Goal: Transaction & Acquisition: Purchase product/service

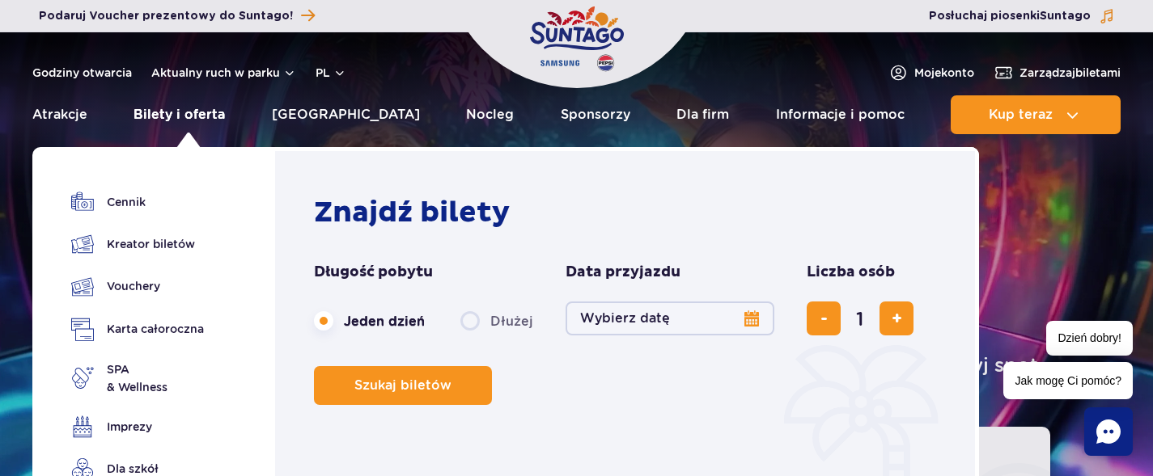
click at [219, 112] on link "Bilety i oferta" at bounding box center [178, 114] width 91 height 39
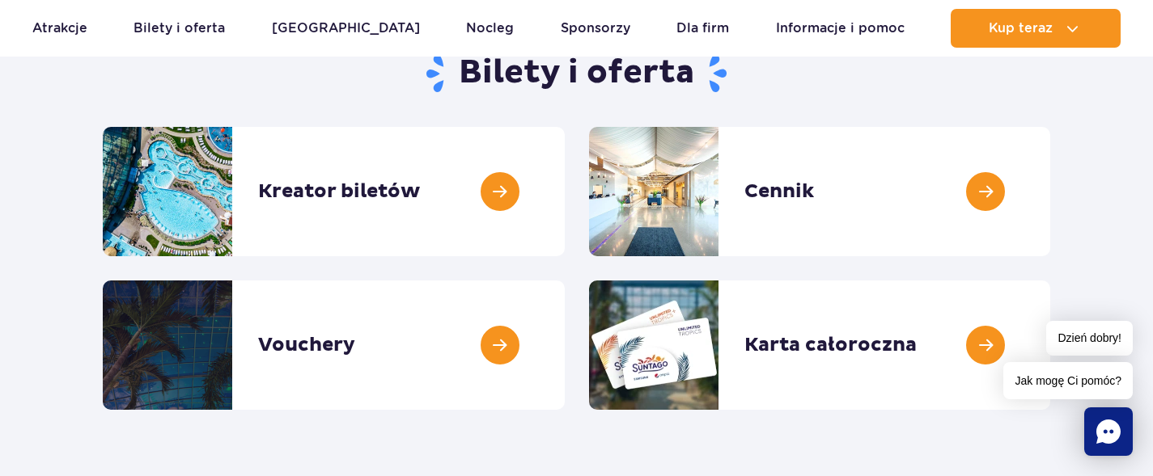
scroll to position [188, 0]
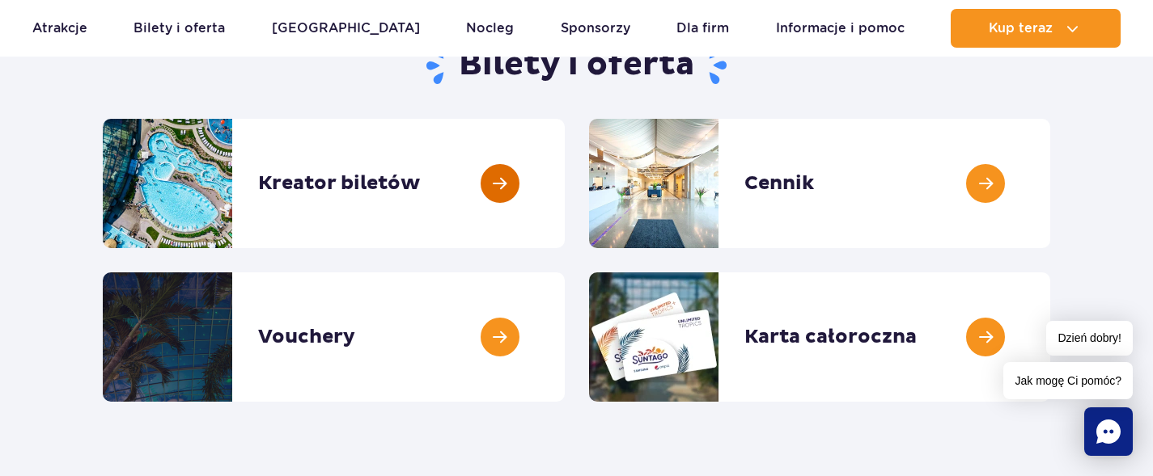
click at [565, 178] on link at bounding box center [565, 183] width 0 height 129
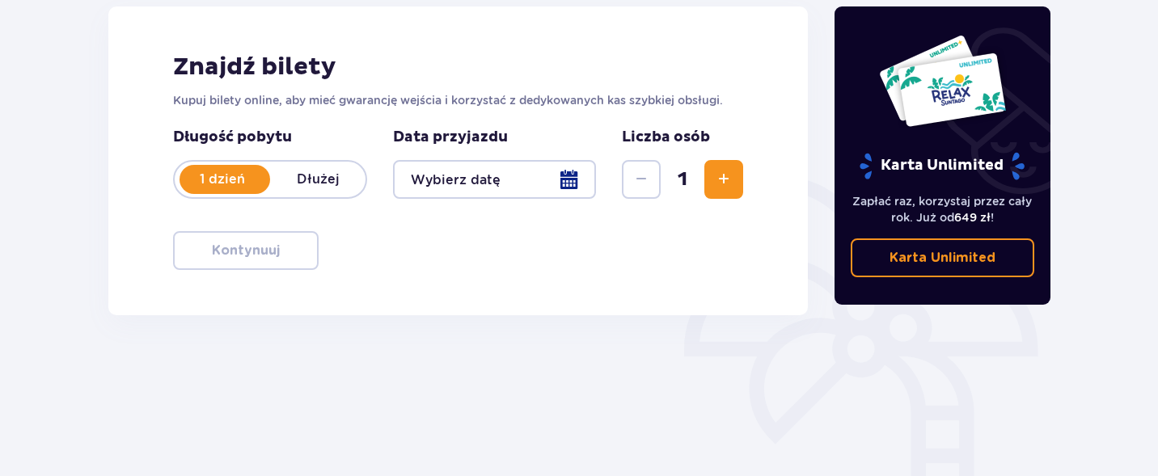
click at [571, 179] on div at bounding box center [494, 179] width 203 height 39
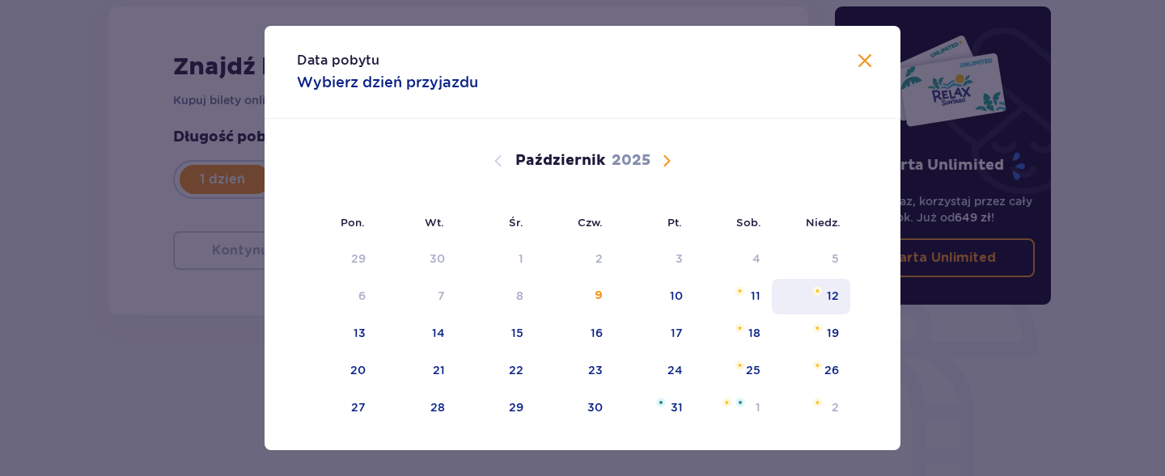
click at [810, 297] on div "12" at bounding box center [811, 297] width 78 height 36
type input "12.10.25"
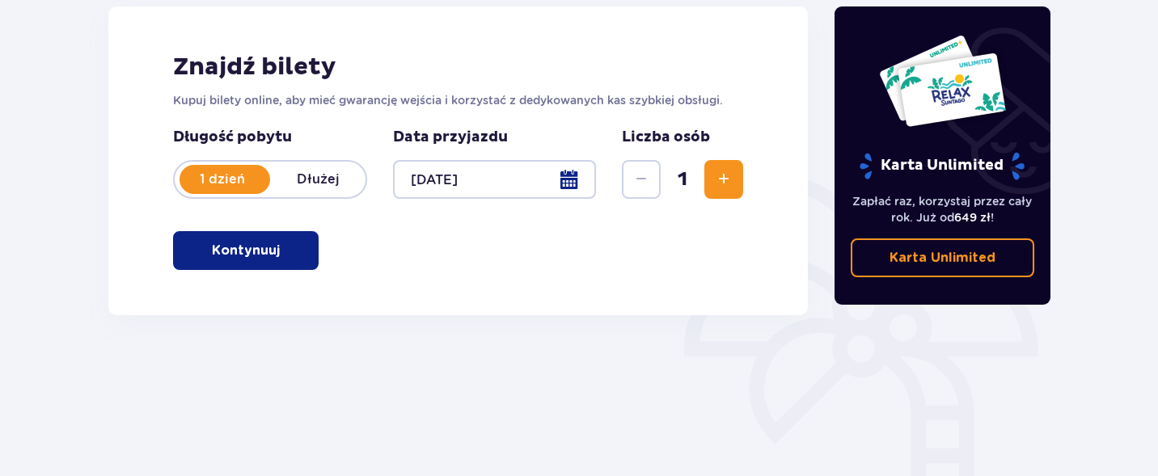
click at [714, 175] on span "Zwiększ" at bounding box center [723, 179] width 19 height 19
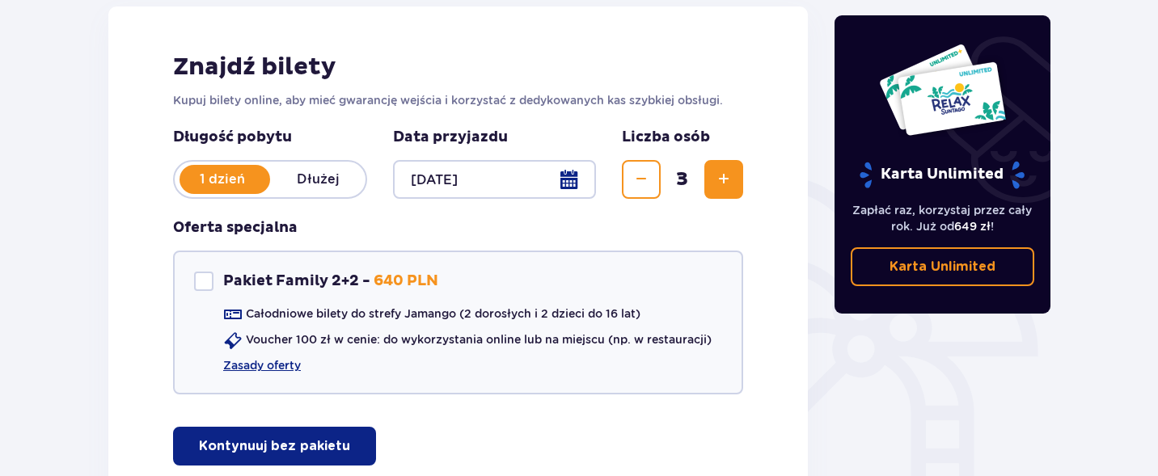
click at [714, 175] on span "Zwiększ" at bounding box center [723, 179] width 19 height 19
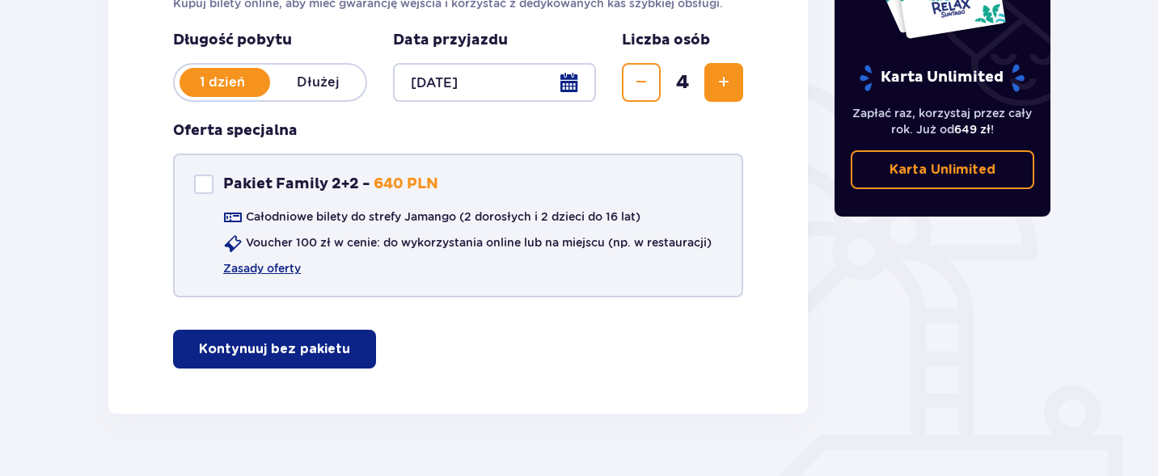
scroll to position [326, 0]
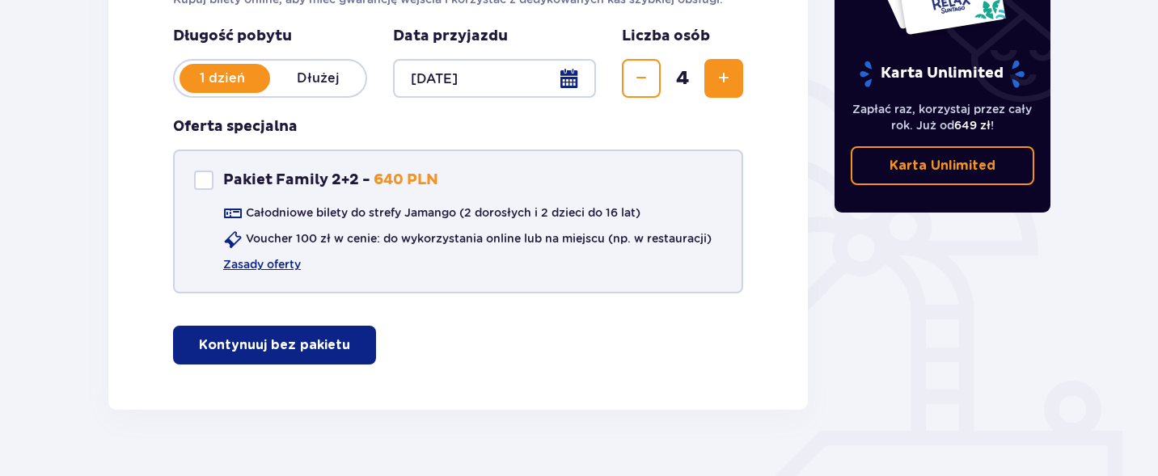
click at [209, 179] on div "Pakiet Family 2+2" at bounding box center [203, 180] width 19 height 19
checkbox input "true"
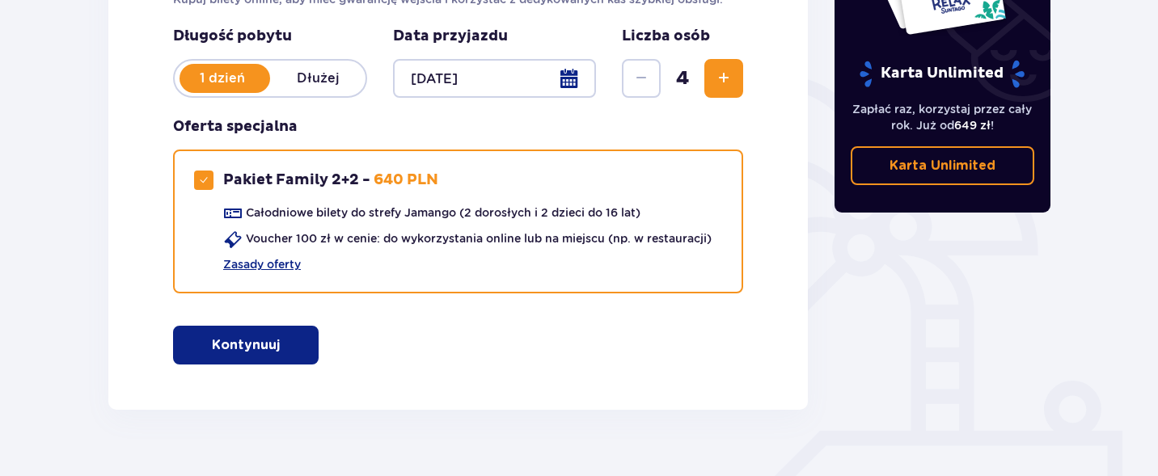
click at [273, 336] on span "button" at bounding box center [282, 345] width 19 height 19
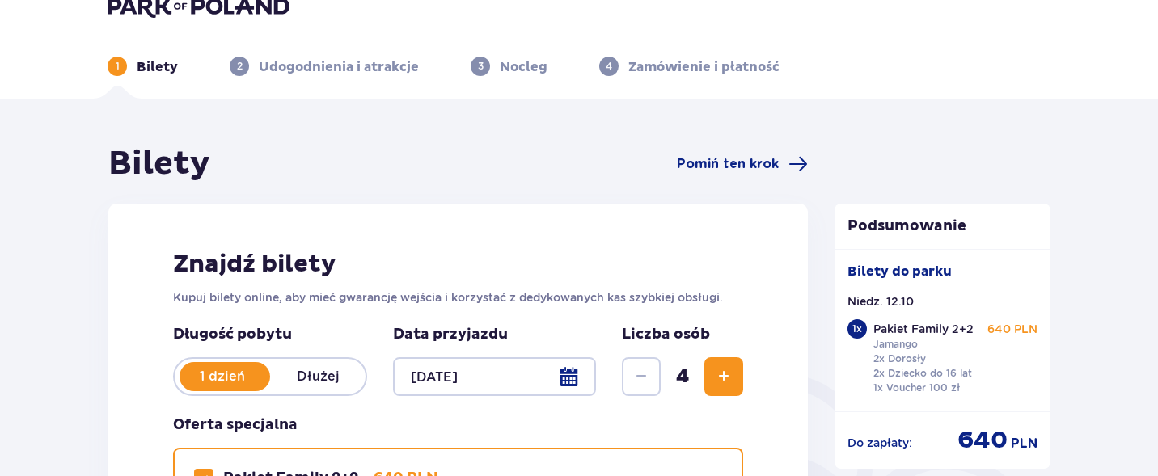
scroll to position [3, 0]
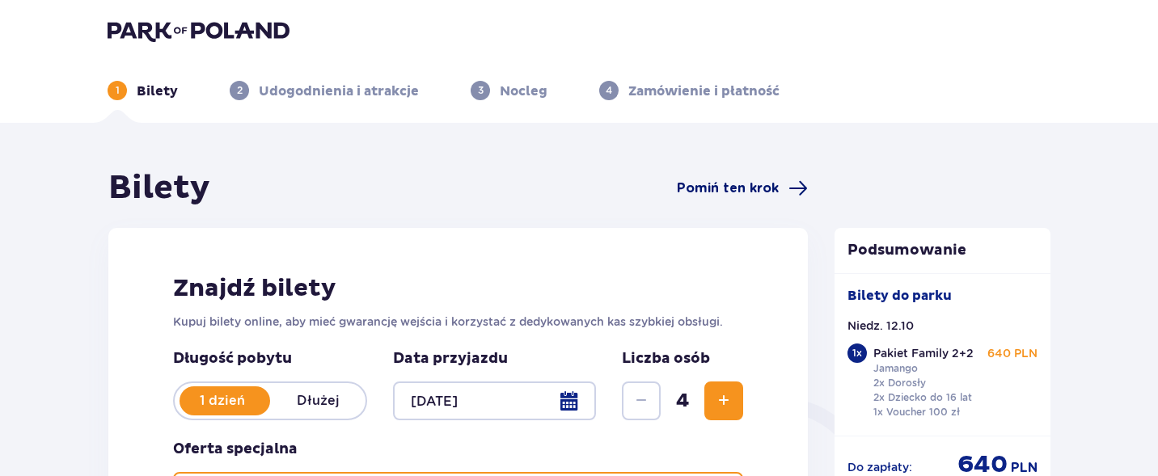
click at [738, 187] on span "Pomiń ten krok" at bounding box center [728, 189] width 102 height 18
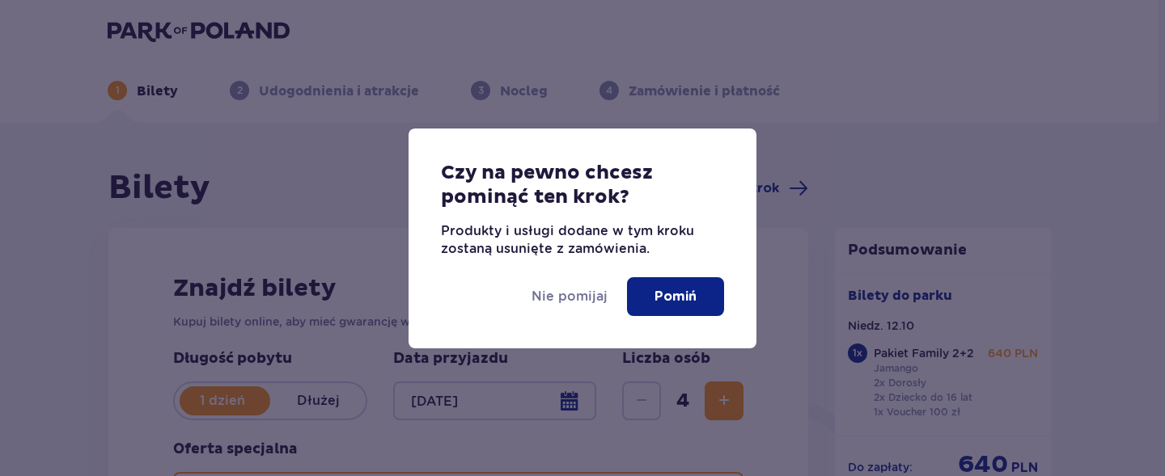
click at [678, 293] on p "Pomiń" at bounding box center [675, 297] width 42 height 18
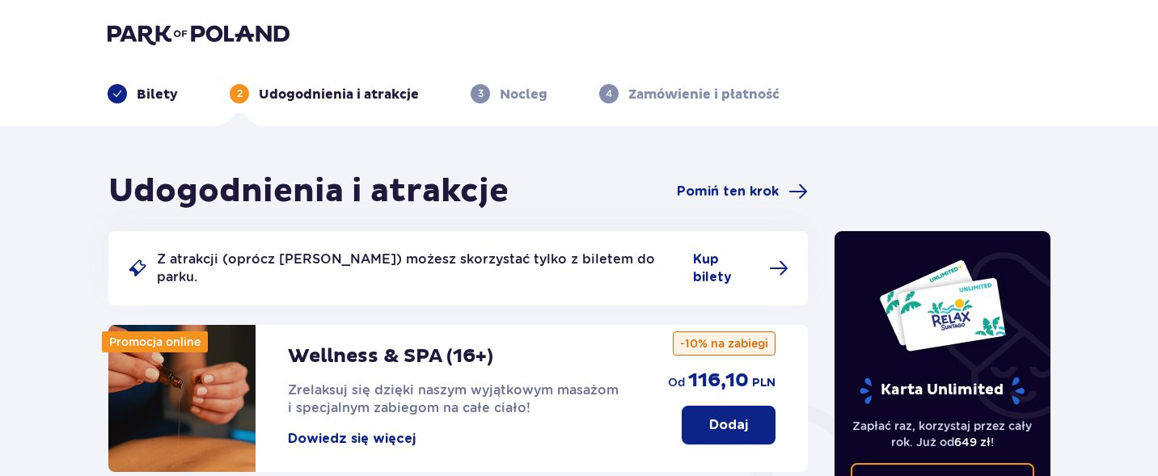
click at [132, 98] on div "Bilety" at bounding box center [143, 93] width 70 height 19
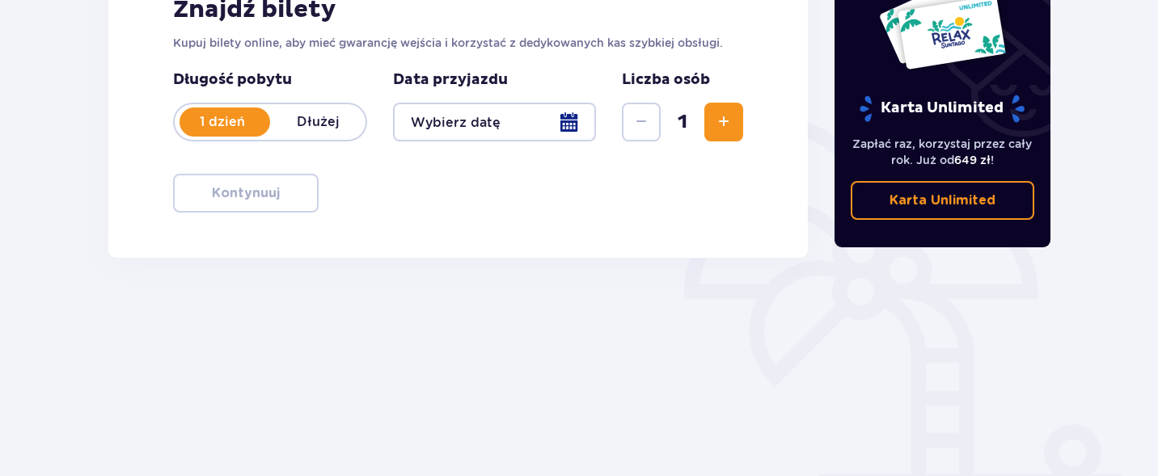
scroll to position [293, 0]
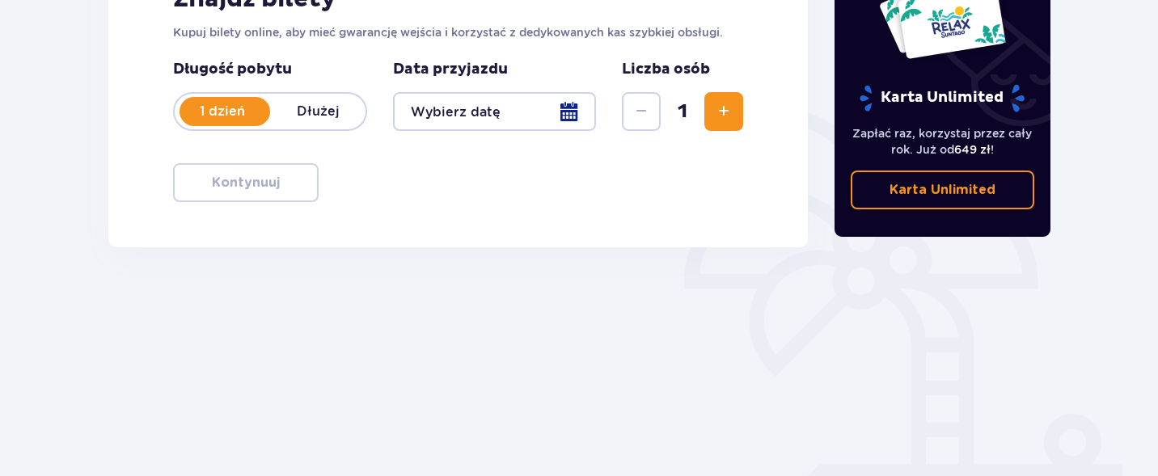
click at [720, 114] on span "Zwiększ" at bounding box center [723, 111] width 19 height 19
click at [635, 117] on span "Zmniejsz" at bounding box center [641, 111] width 19 height 19
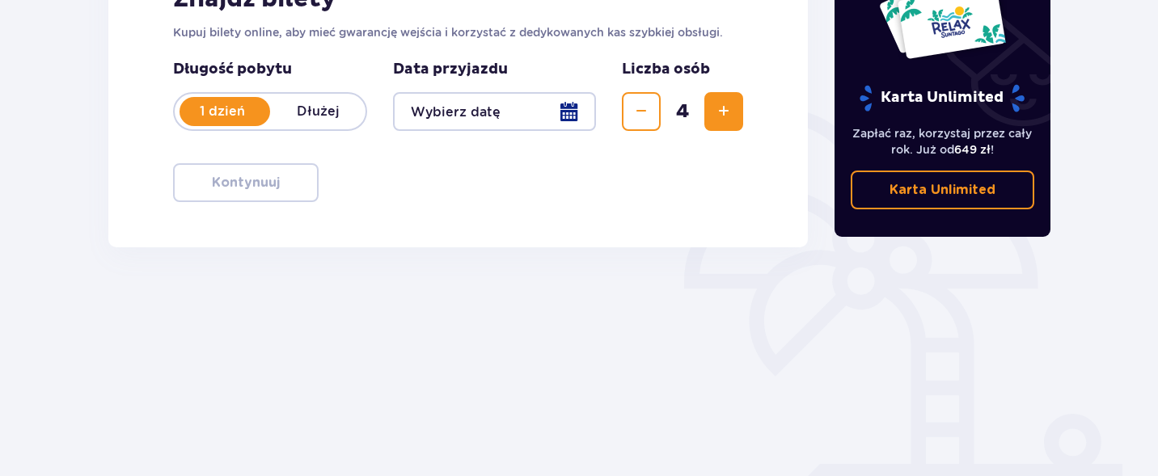
click at [485, 110] on div at bounding box center [494, 111] width 203 height 39
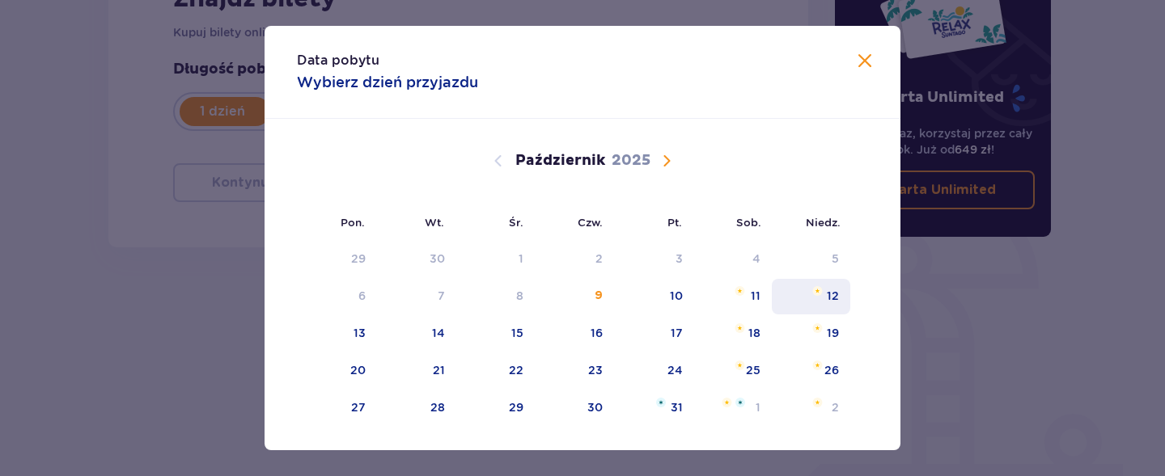
click at [826, 309] on div "12" at bounding box center [811, 297] width 78 height 36
type input "12.10.25"
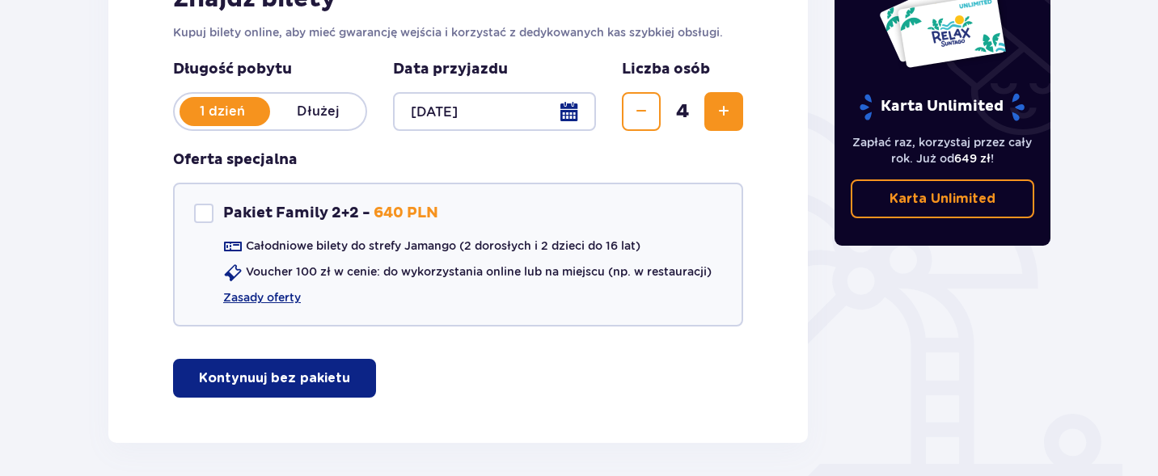
click at [336, 372] on button "Kontynuuj bez pakietu" at bounding box center [274, 378] width 203 height 39
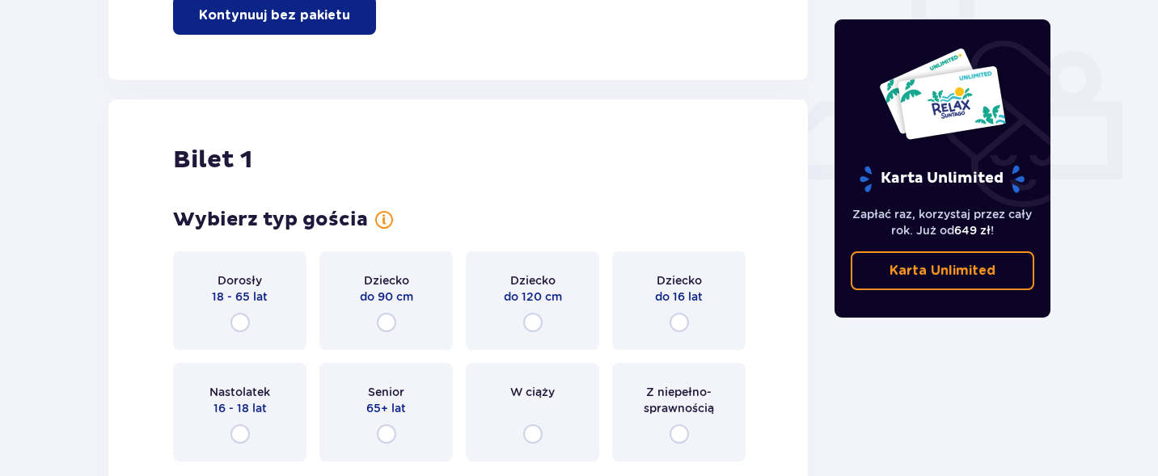
scroll to position [736, 0]
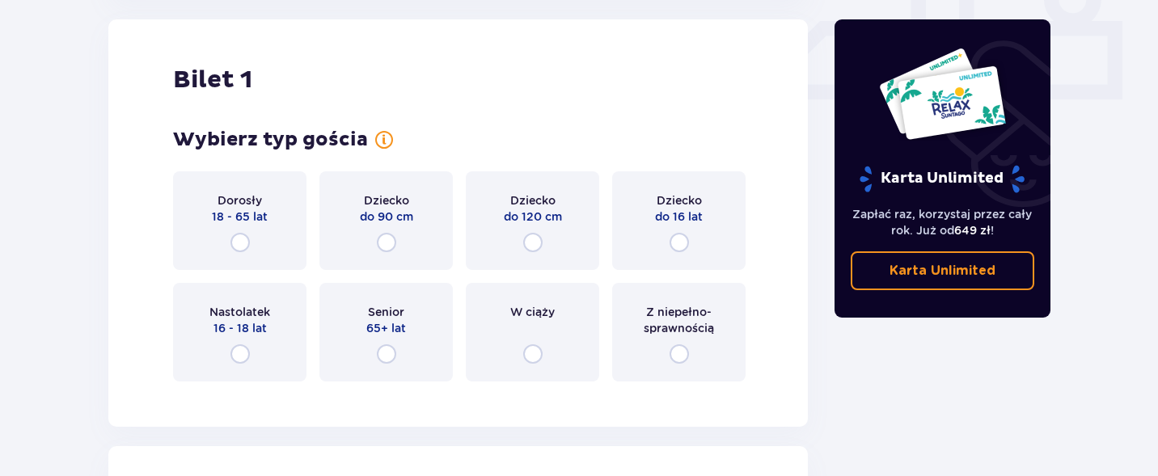
click at [249, 242] on input "radio" at bounding box center [240, 242] width 19 height 19
radio input "true"
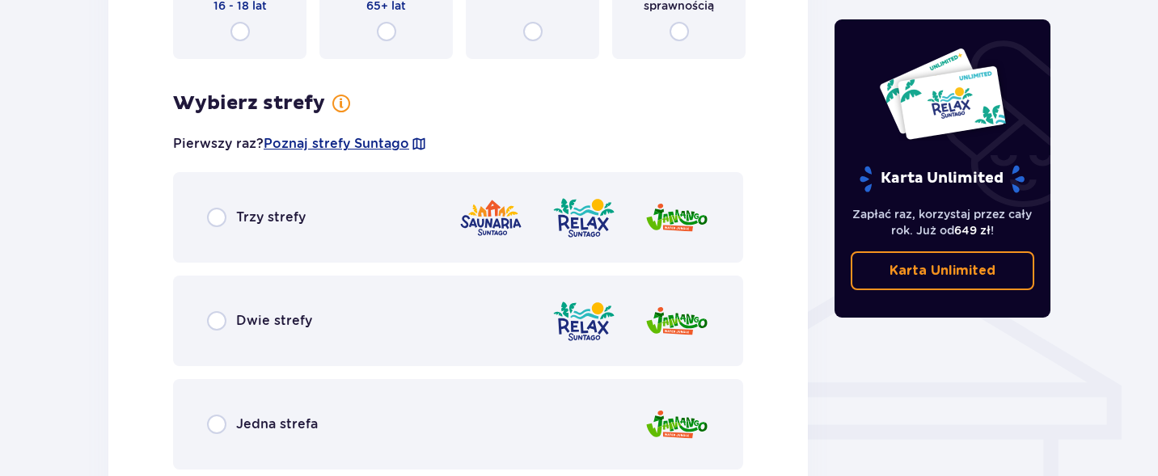
scroll to position [1131, 0]
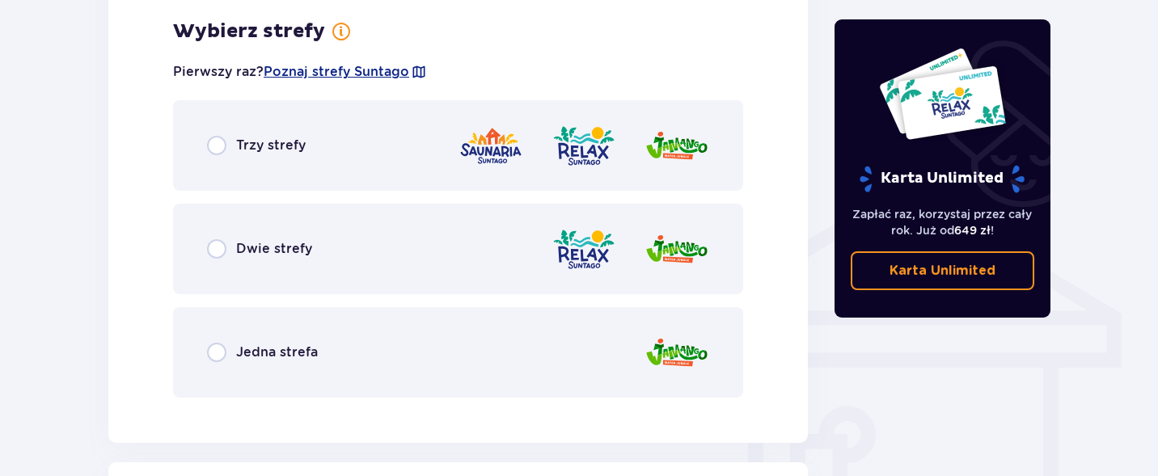
click at [220, 150] on input "radio" at bounding box center [216, 145] width 19 height 19
radio input "true"
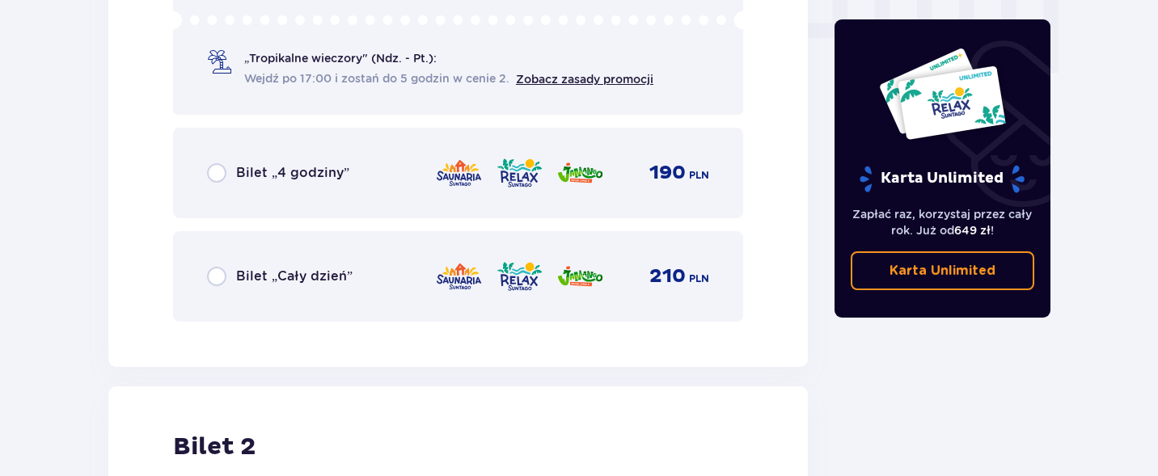
scroll to position [1702, 0]
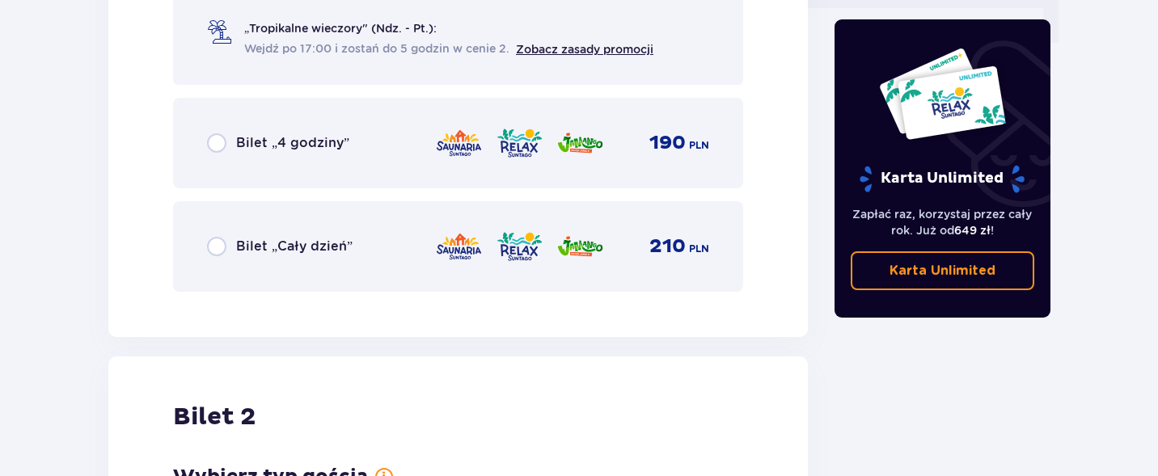
click at [214, 254] on input "radio" at bounding box center [216, 246] width 19 height 19
radio input "true"
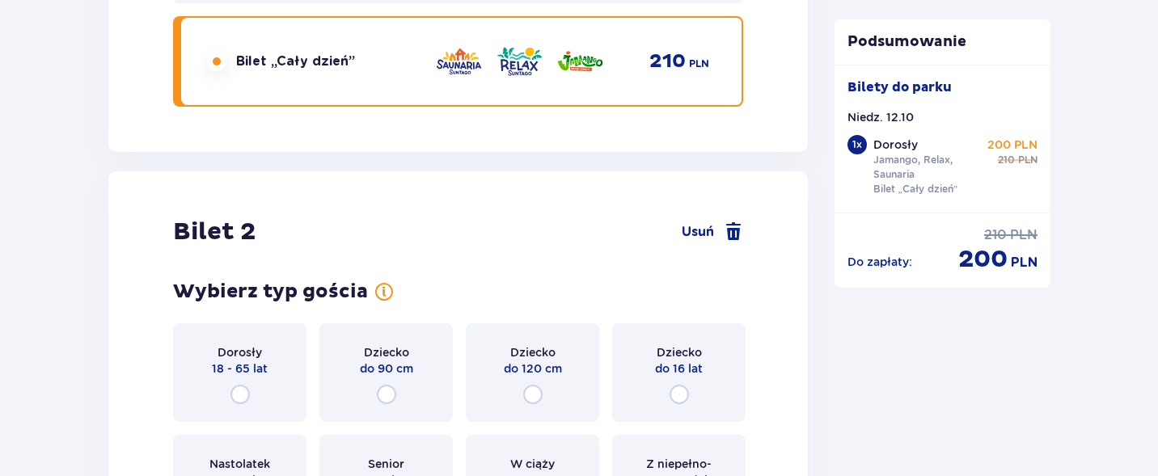
scroll to position [2039, 0]
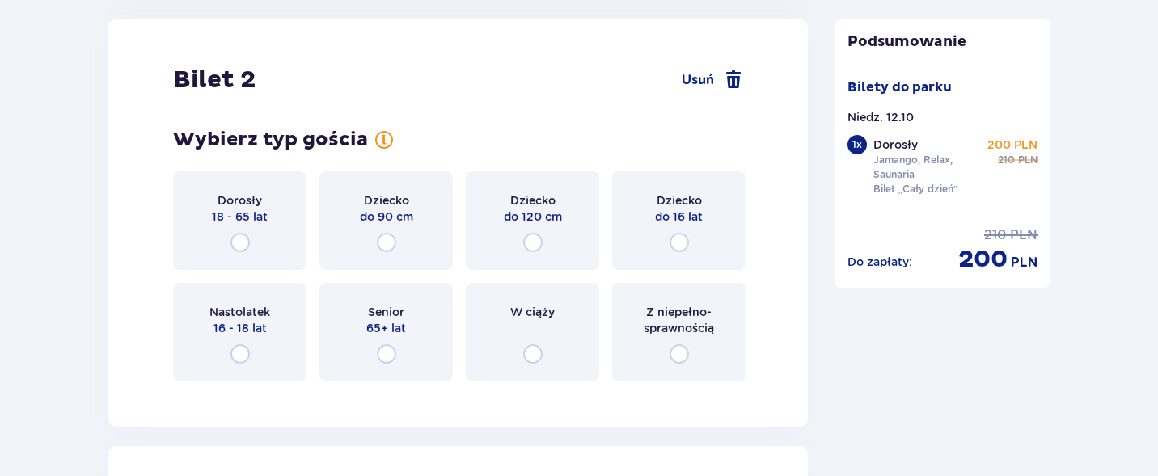
click at [241, 237] on input "radio" at bounding box center [240, 242] width 19 height 19
radio input "true"
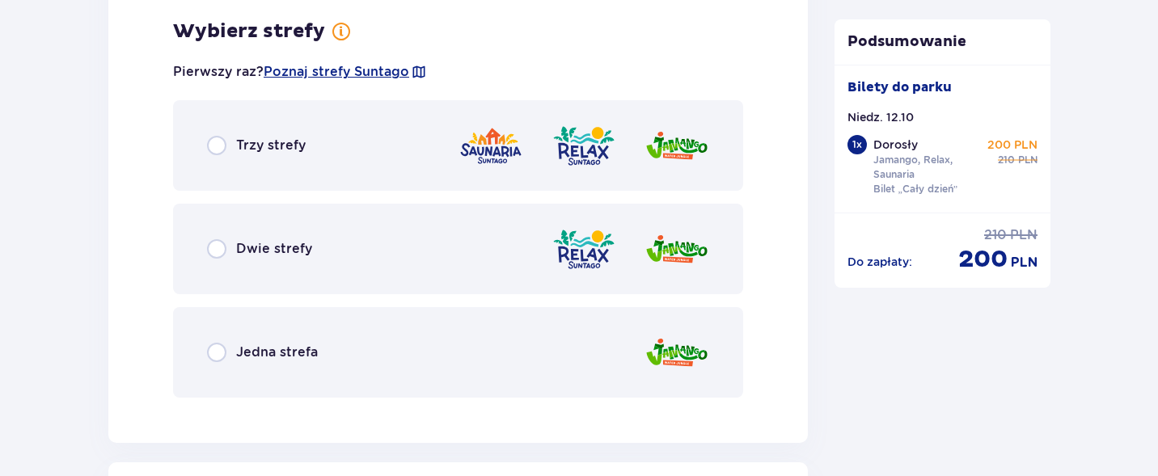
click at [255, 143] on span "Trzy strefy" at bounding box center [271, 146] width 70 height 18
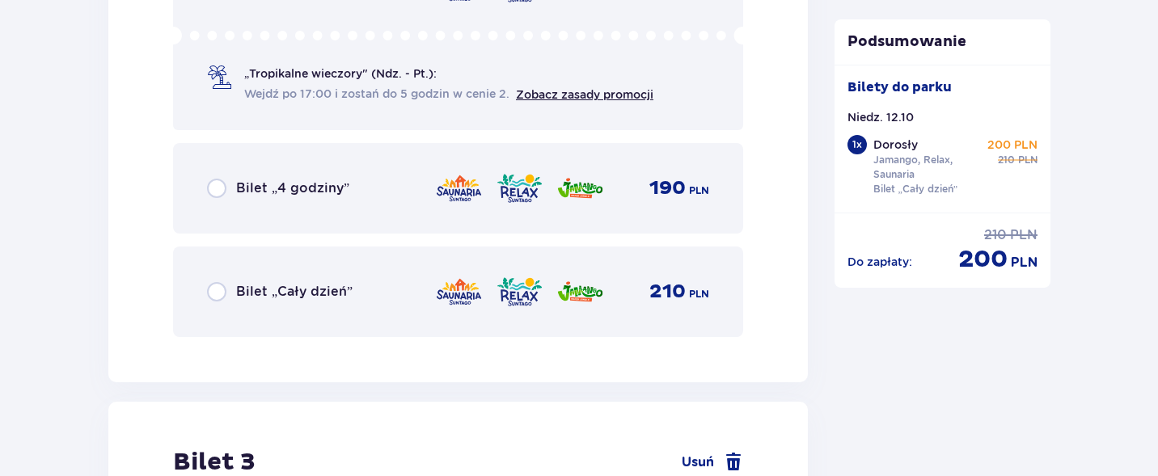
click at [258, 298] on span "Bilet „Cały dzień”" at bounding box center [294, 292] width 116 height 18
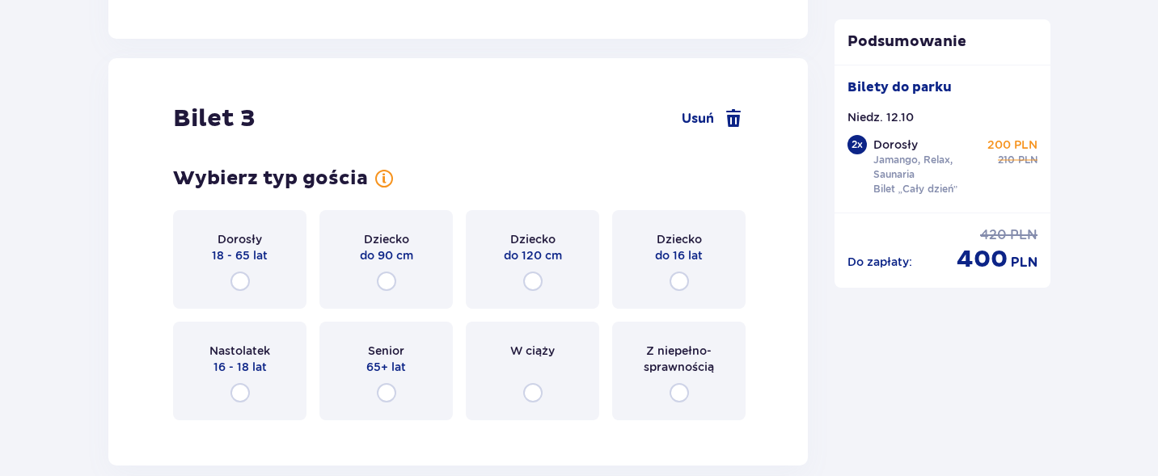
scroll to position [3342, 0]
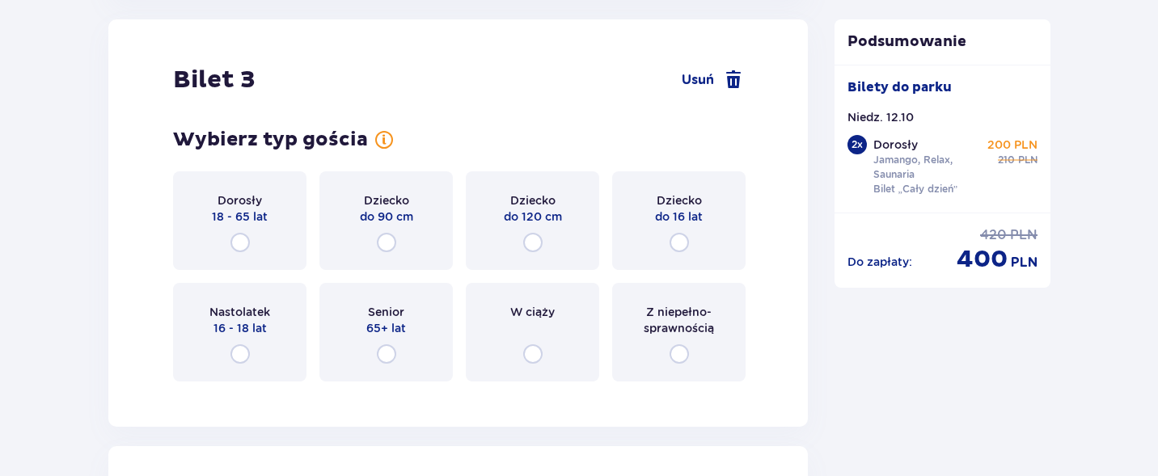
click at [676, 237] on input "radio" at bounding box center [679, 242] width 19 height 19
radio input "true"
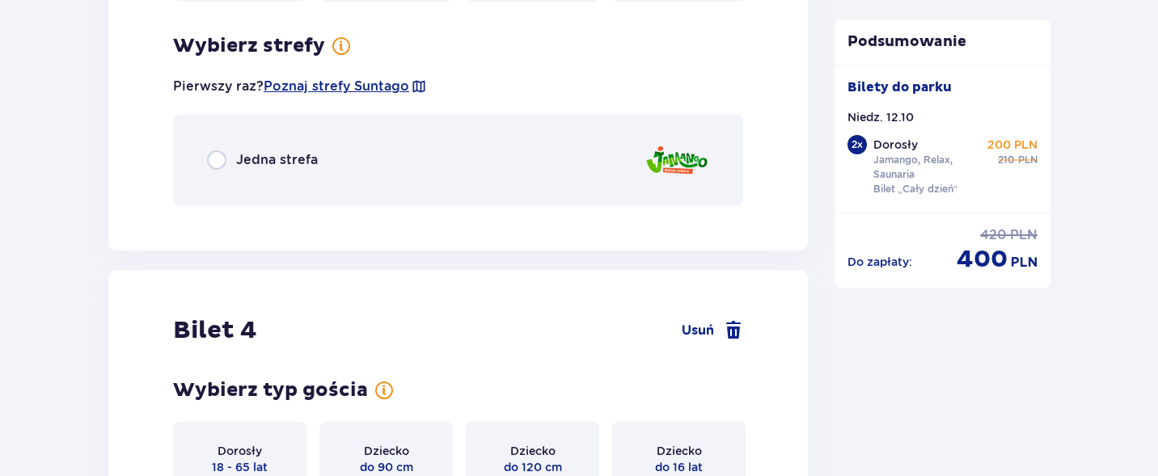
scroll to position [3737, 0]
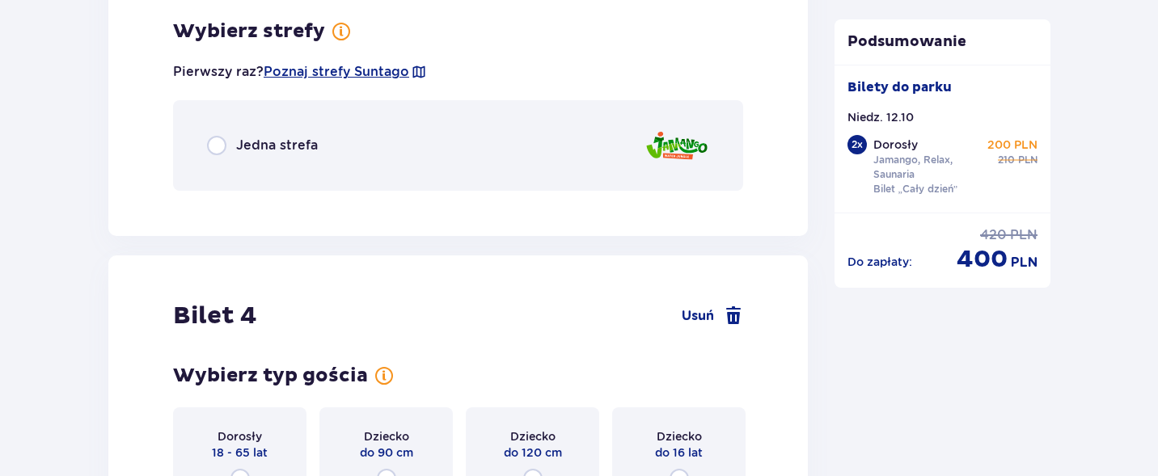
click at [455, 145] on div "Jedna strefa" at bounding box center [458, 145] width 570 height 91
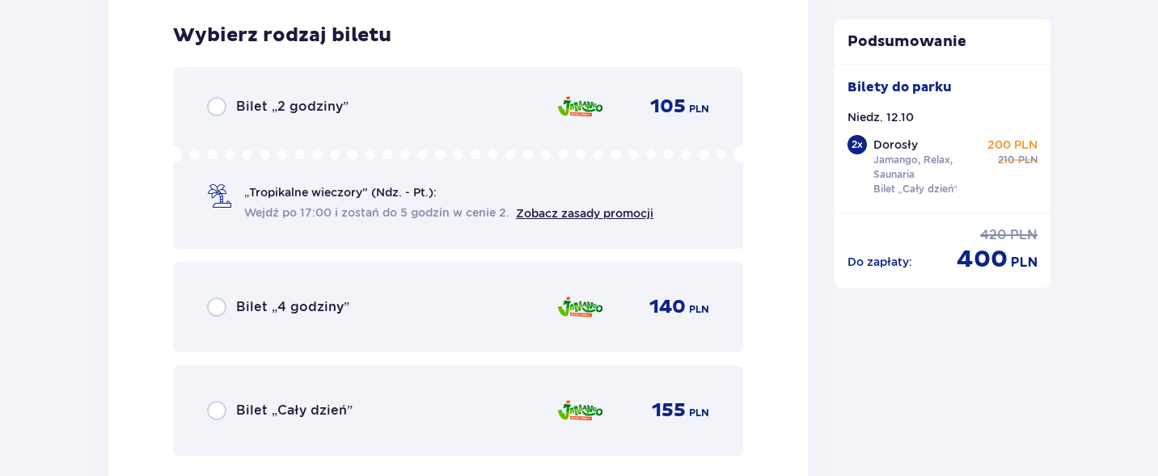
scroll to position [3941, 0]
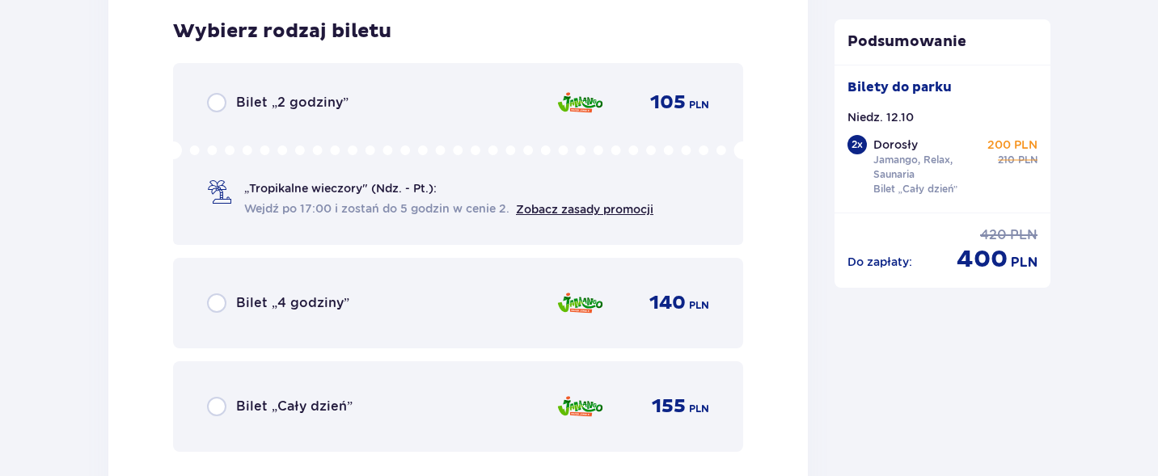
click at [396, 413] on div "Bilet „Cały dzień” 155 PLN" at bounding box center [458, 407] width 502 height 34
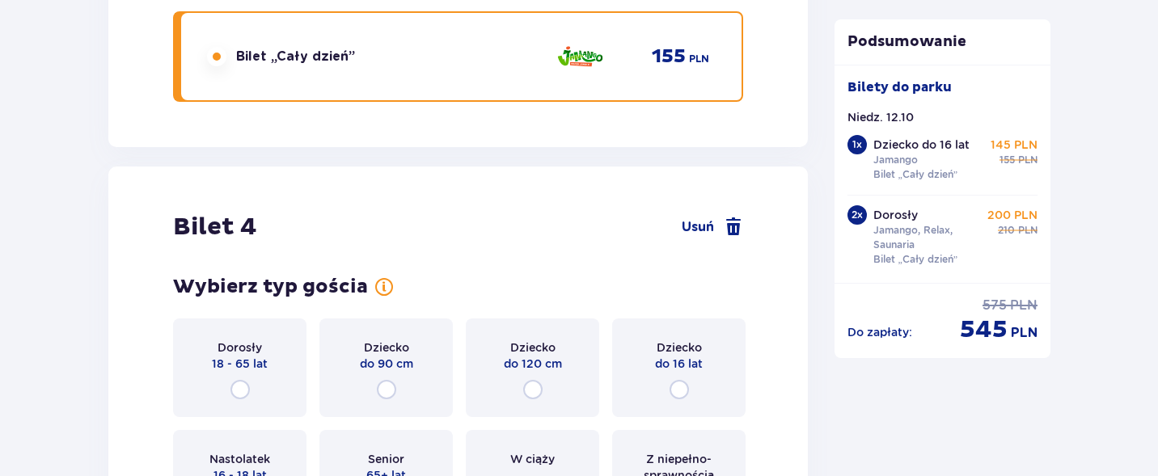
scroll to position [4438, 0]
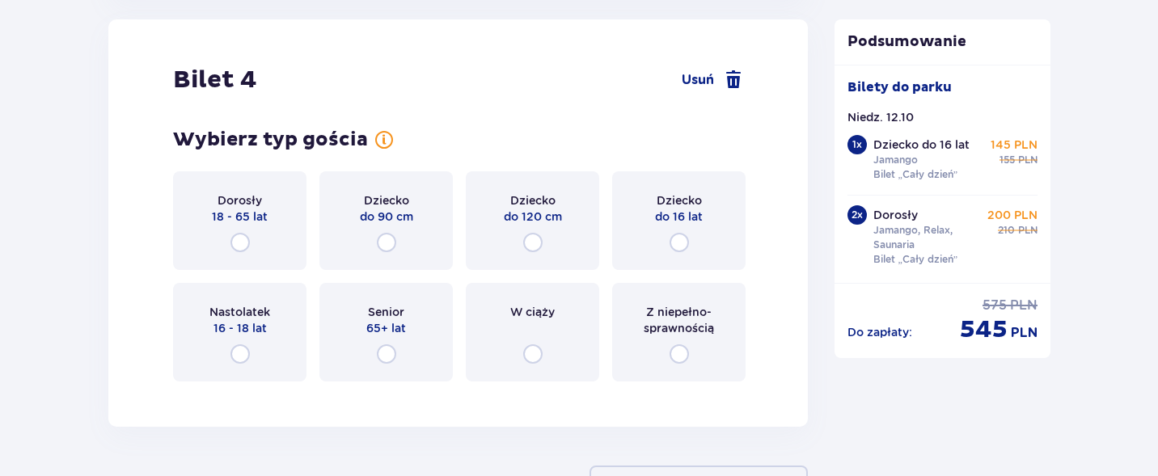
click at [678, 235] on input "radio" at bounding box center [679, 242] width 19 height 19
radio input "true"
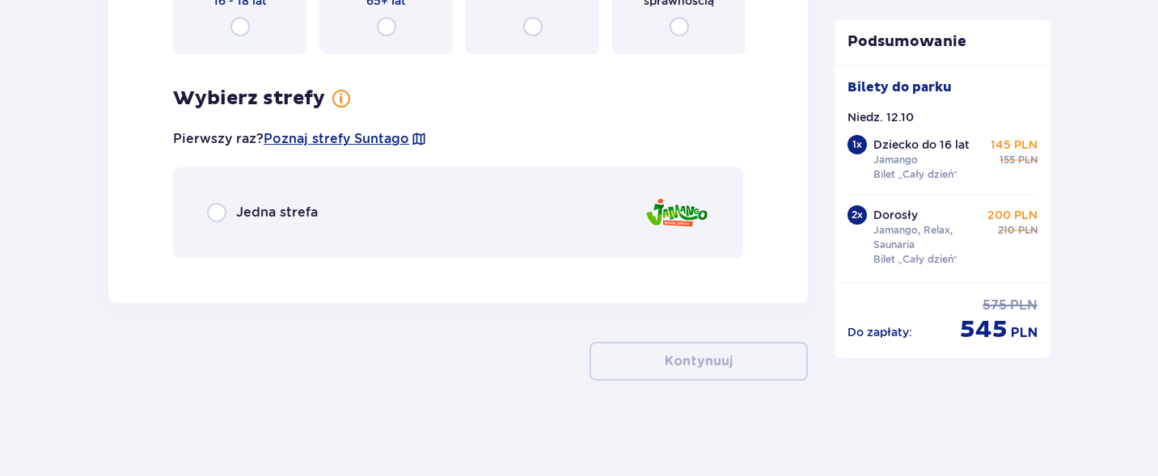
scroll to position [4767, 0]
click at [365, 216] on div "Jedna strefa" at bounding box center [458, 211] width 570 height 91
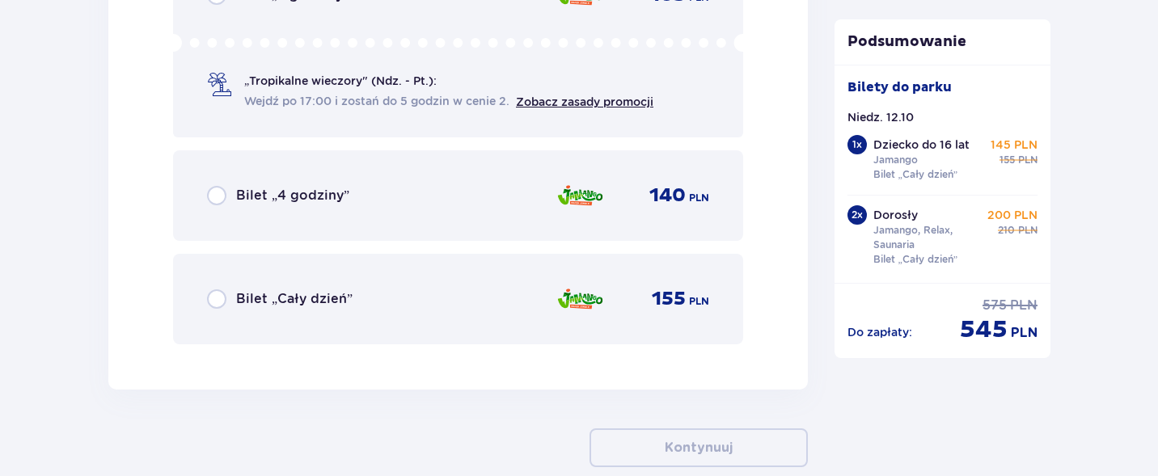
scroll to position [5145, 0]
click at [369, 298] on div "Bilet „Cały dzień” 155 PLN" at bounding box center [458, 298] width 502 height 34
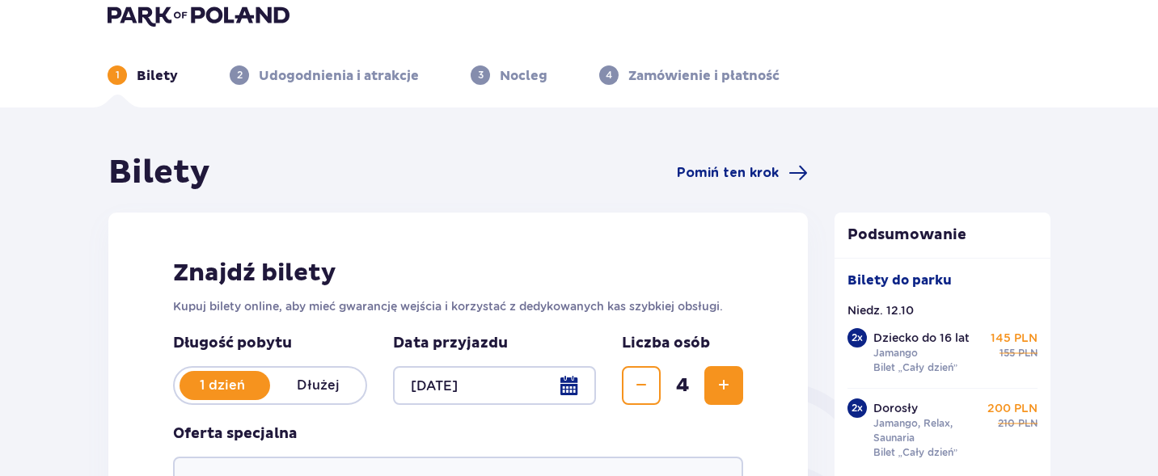
scroll to position [0, 0]
